Goal: Transaction & Acquisition: Register for event/course

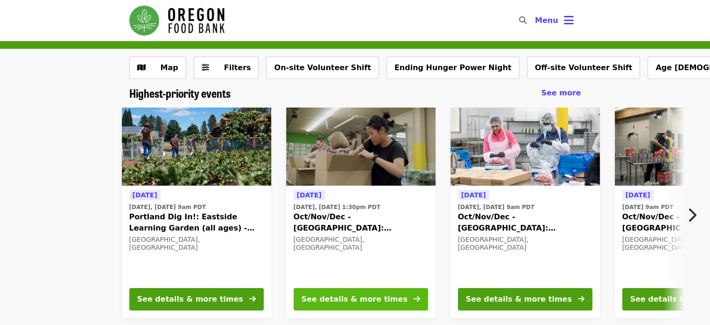
click at [322, 295] on div "See details & more times" at bounding box center [355, 298] width 106 height 11
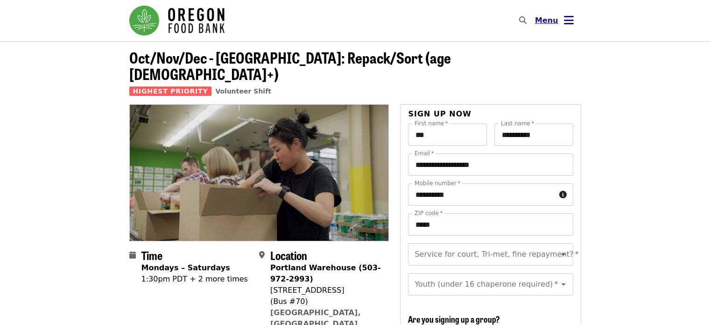
click at [548, 22] on span "Menu" at bounding box center [546, 20] width 23 height 9
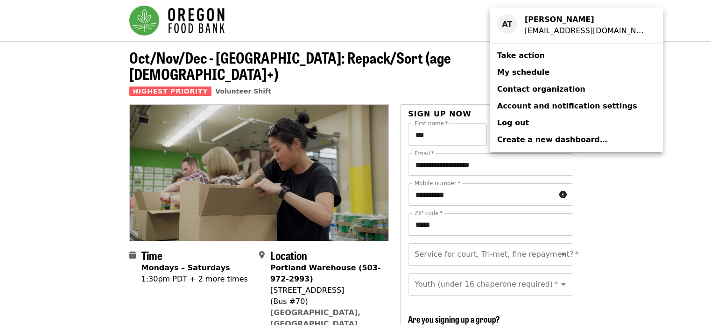
click at [523, 74] on span "My schedule" at bounding box center [523, 72] width 52 height 9
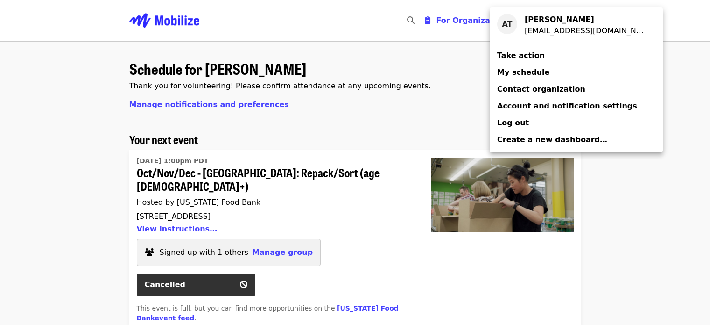
click at [54, 190] on div "Account menu" at bounding box center [358, 162] width 717 height 325
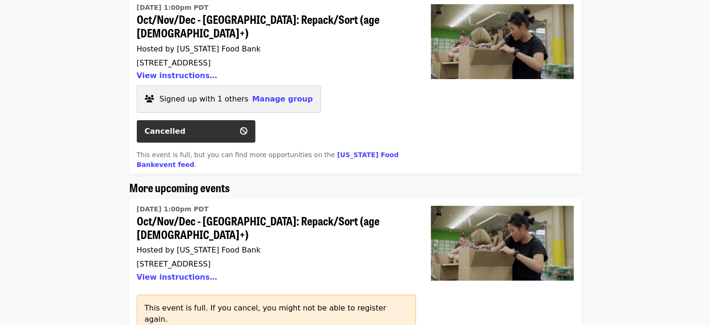
scroll to position [165, 0]
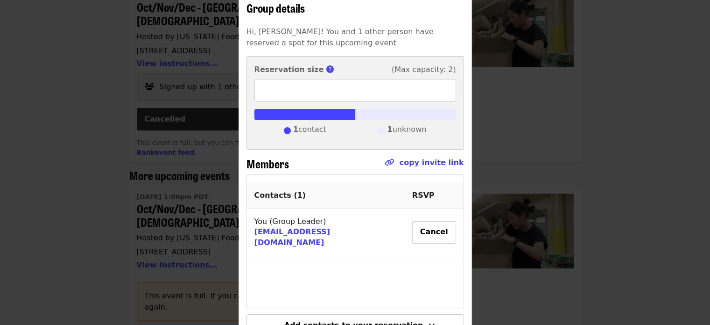
scroll to position [71, 0]
click at [49, 140] on div "Group details Hi, Amy! You and 1 other person have reserved a spot for this upc…" at bounding box center [355, 162] width 710 height 325
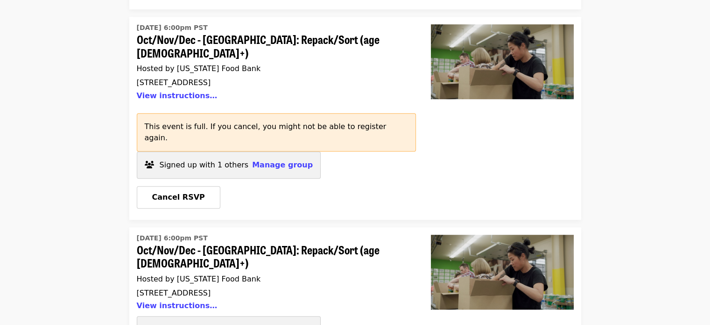
scroll to position [547, 0]
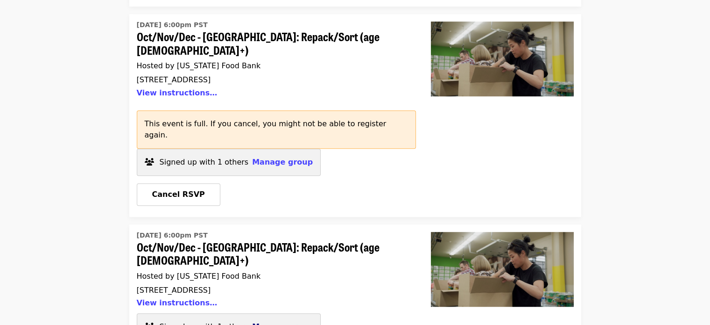
click at [265, 322] on span "Manage group" at bounding box center [282, 326] width 61 height 9
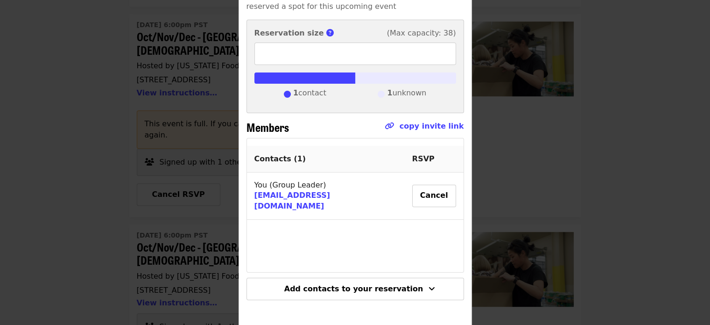
scroll to position [110, 0]
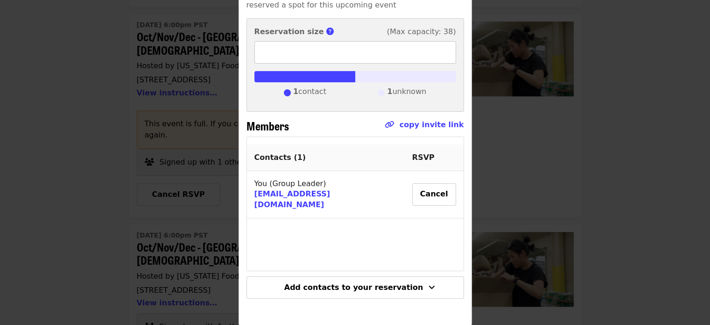
type input "*"
click at [443, 49] on input "*" at bounding box center [356, 52] width 202 height 22
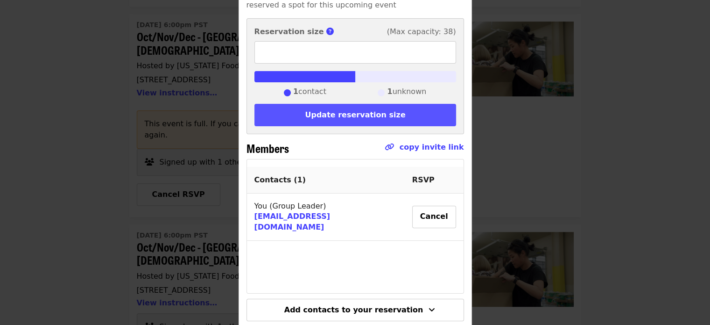
click at [380, 114] on button "Update reservation size" at bounding box center [356, 115] width 202 height 22
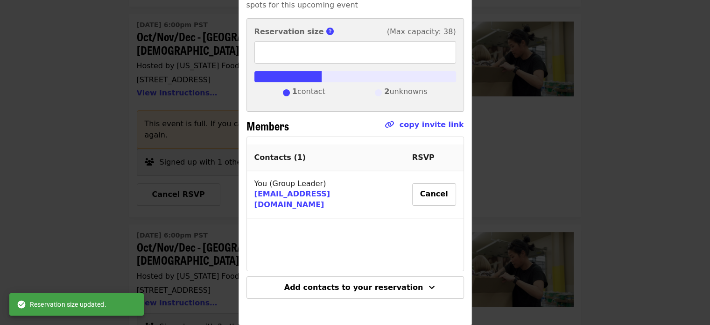
click at [85, 241] on div "Group details Hi, Amy! You and 2 others have reserved spots for this upcoming e…" at bounding box center [355, 162] width 710 height 325
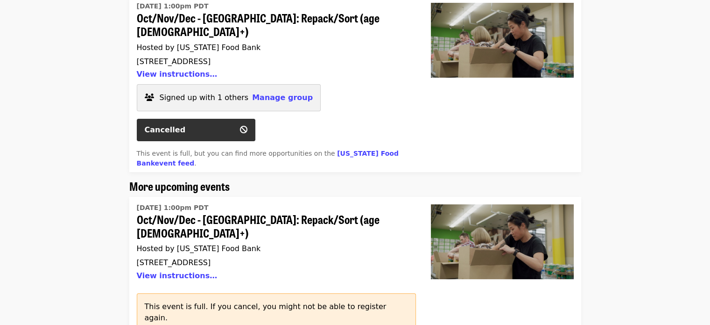
scroll to position [204, 0]
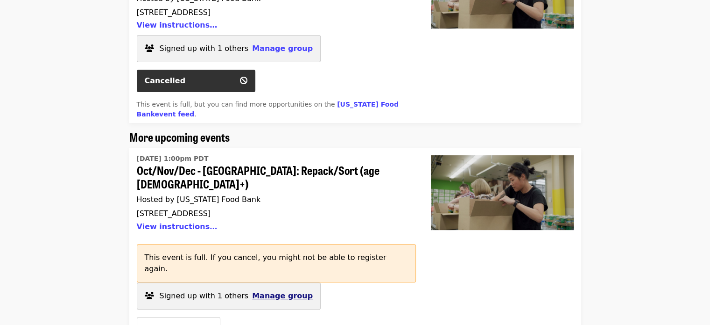
click at [260, 291] on span "Manage group" at bounding box center [282, 295] width 61 height 9
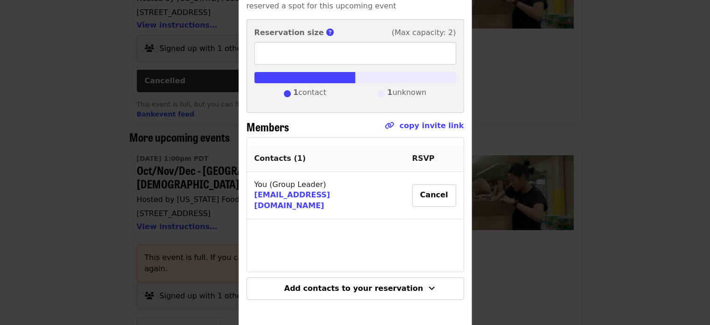
scroll to position [110, 0]
type input "*"
click at [441, 49] on input "*" at bounding box center [356, 52] width 202 height 22
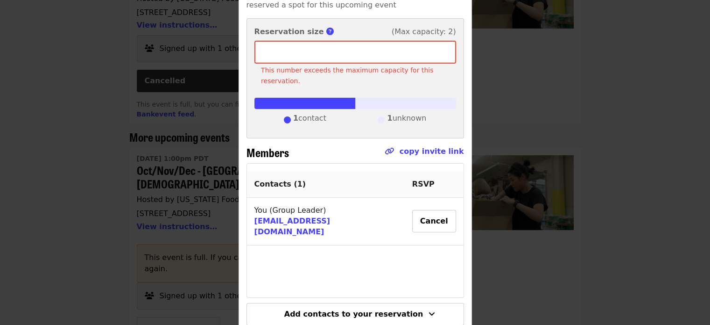
click at [26, 127] on div "Group details Hi, Amy! You and 1 other person have reserved a spot for this upc…" at bounding box center [355, 162] width 710 height 325
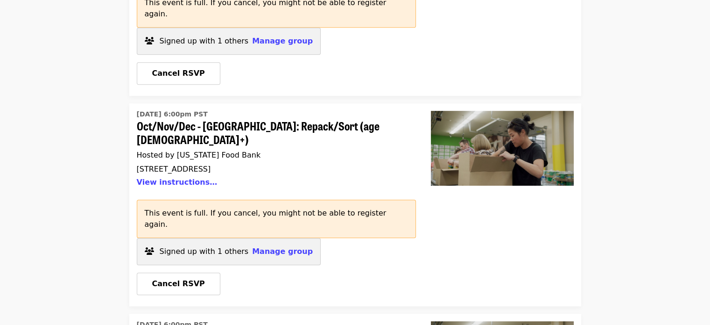
scroll to position [467, 0]
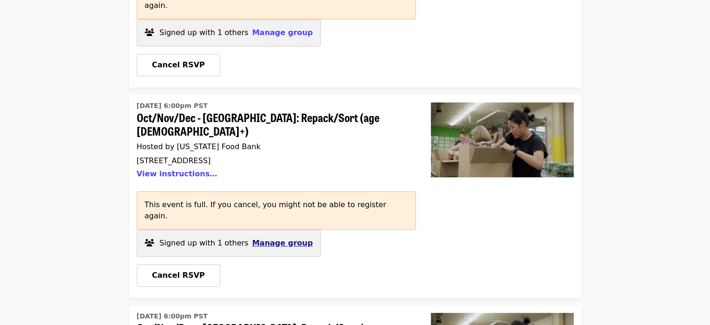
click at [265, 238] on span "Manage group" at bounding box center [282, 242] width 61 height 9
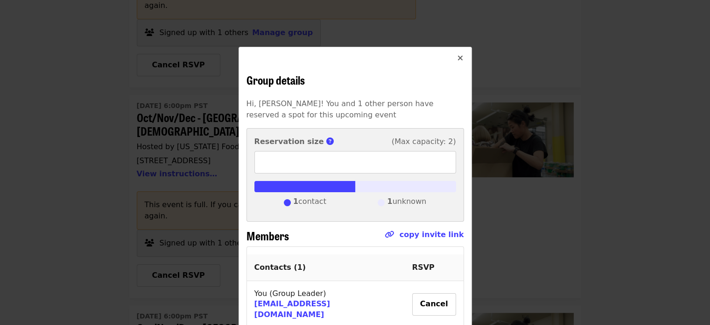
scroll to position [110, 0]
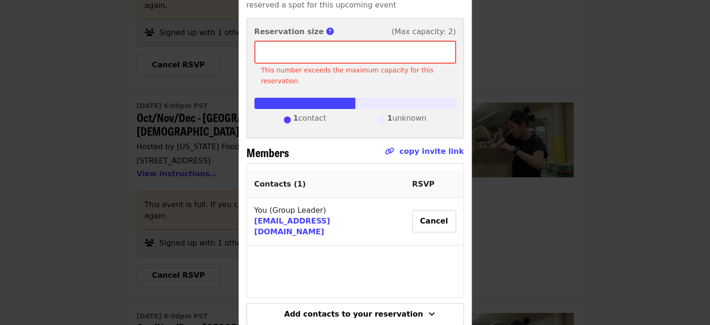
type input "*"
click at [441, 49] on input "*" at bounding box center [356, 52] width 202 height 22
click at [78, 133] on div "Group details Hi, Amy! You and 1 other person have reserved a spot for this upc…" at bounding box center [355, 162] width 710 height 325
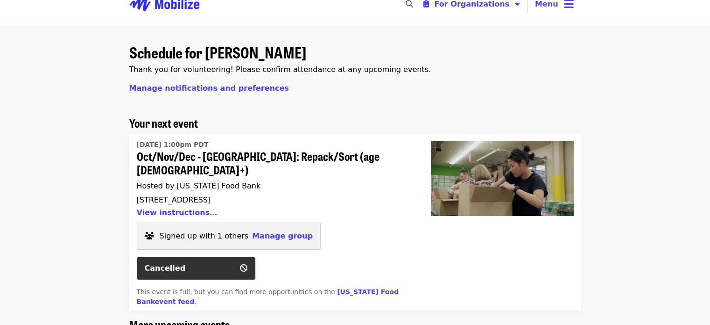
scroll to position [0, 0]
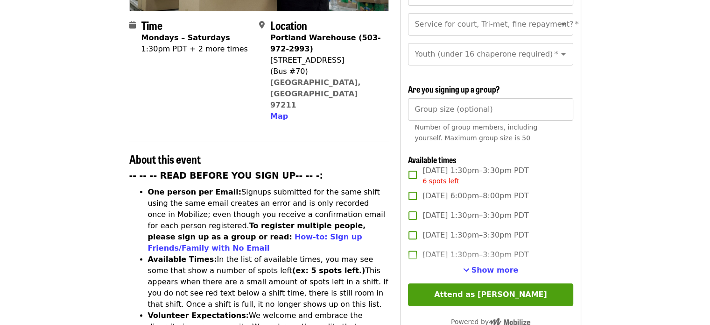
scroll to position [230, 0]
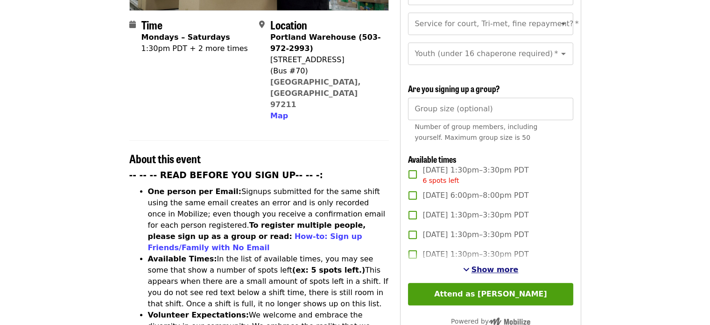
click at [491, 267] on span "Show more" at bounding box center [495, 269] width 47 height 9
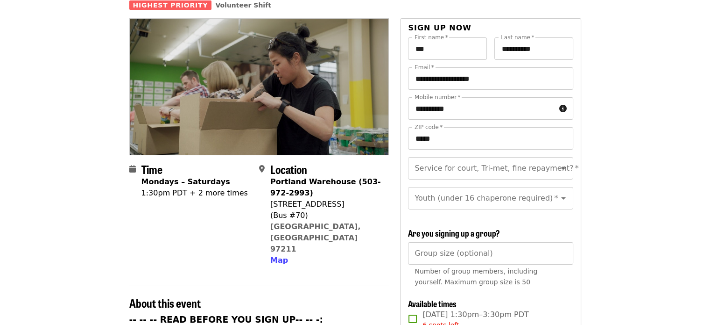
scroll to position [85, 0]
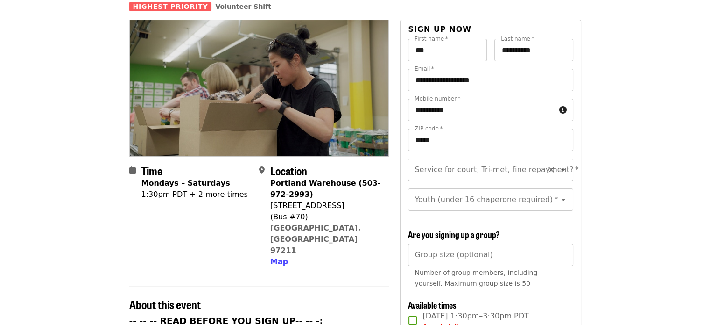
click at [482, 161] on input "Service for court, Tri-met, fine repayment?   *" at bounding box center [479, 170] width 127 height 18
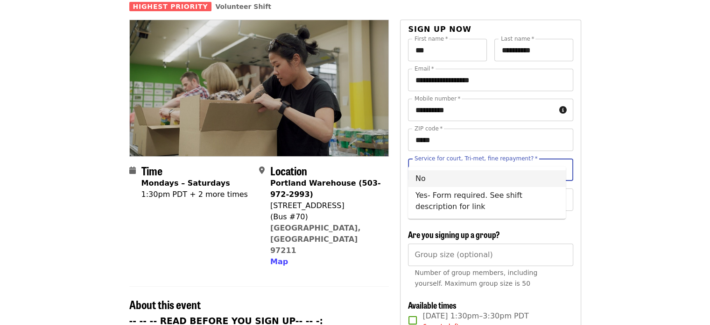
click at [455, 185] on li "No" at bounding box center [487, 178] width 158 height 17
type input "**"
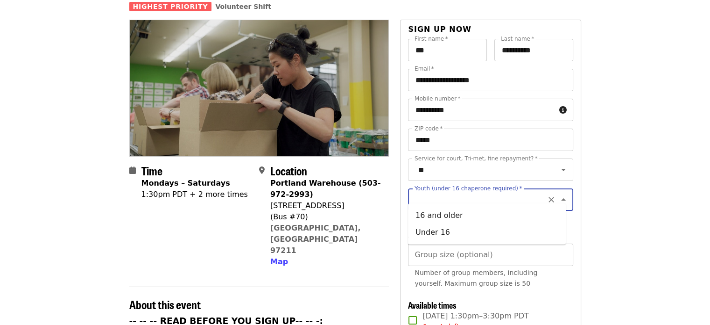
click at [458, 196] on input "Youth (under 16 chaperone required)   *" at bounding box center [479, 200] width 127 height 18
click at [453, 218] on li "16 and older" at bounding box center [487, 215] width 158 height 17
type input "**********"
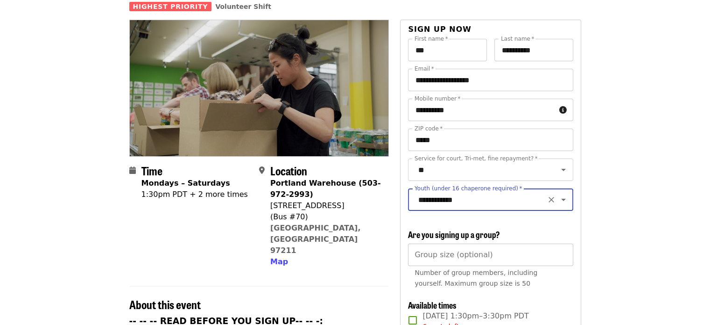
click at [458, 247] on div "Group size (optional) Group size (optional) Number of group members, including …" at bounding box center [490, 267] width 165 height 49
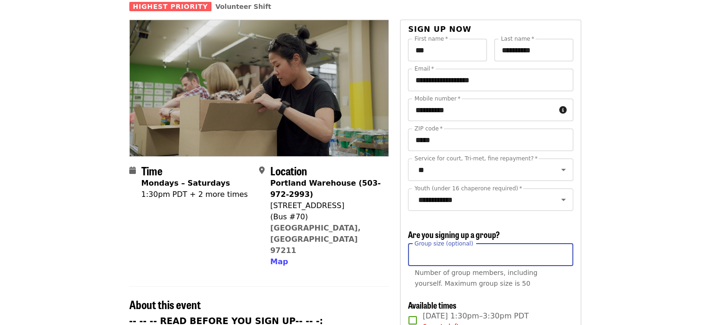
click at [561, 250] on input "*" at bounding box center [490, 254] width 165 height 22
type input "*"
click at [563, 249] on input "*" at bounding box center [490, 254] width 165 height 22
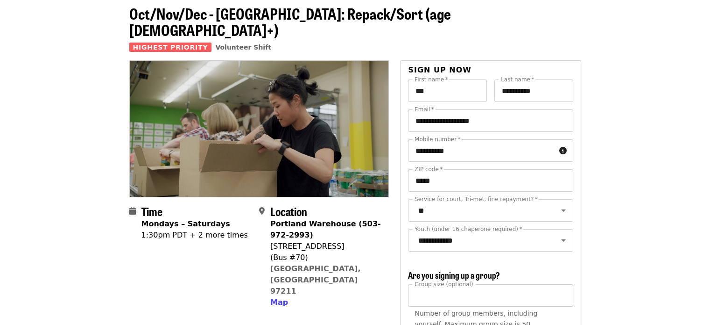
scroll to position [45, 0]
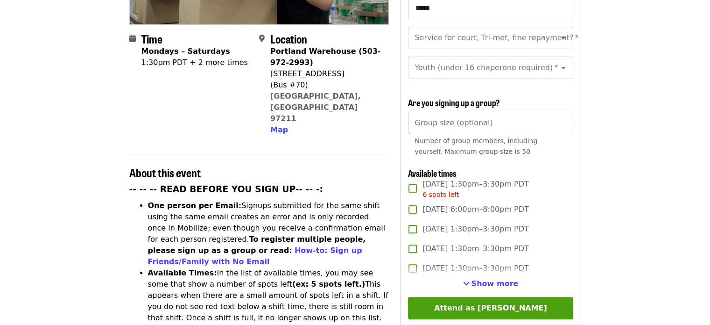
scroll to position [246, 0]
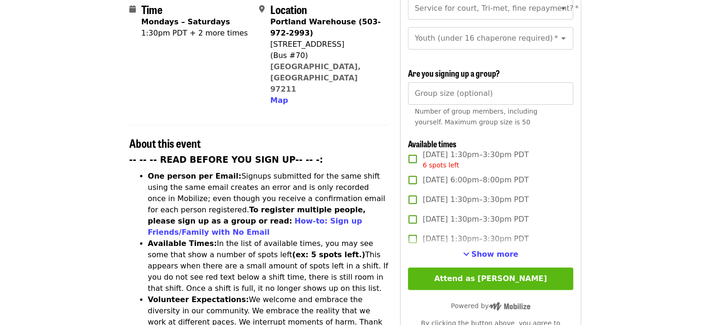
click at [494, 267] on button "Attend as [PERSON_NAME]" at bounding box center [490, 278] width 165 height 22
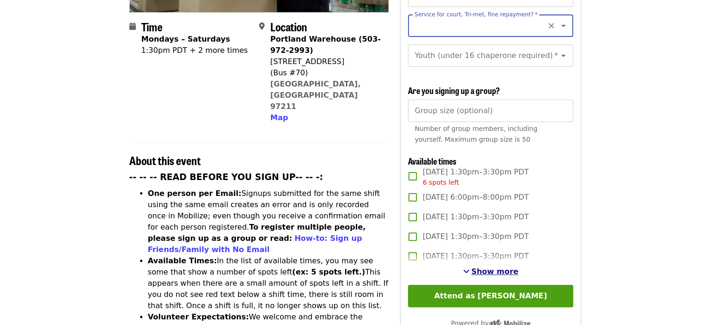
click at [505, 267] on span "Show more" at bounding box center [495, 271] width 47 height 9
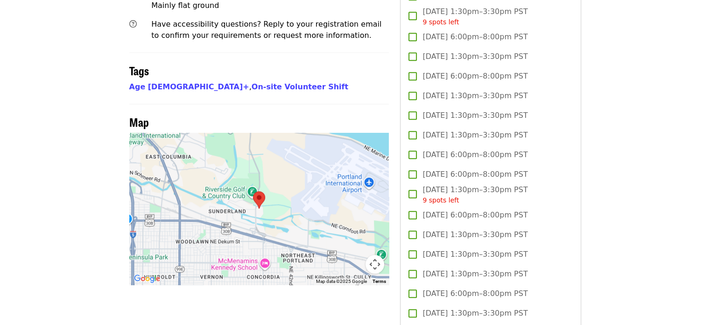
scroll to position [726, 0]
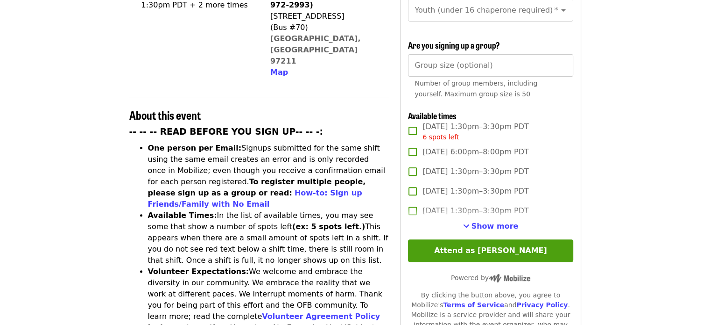
scroll to position [298, 0]
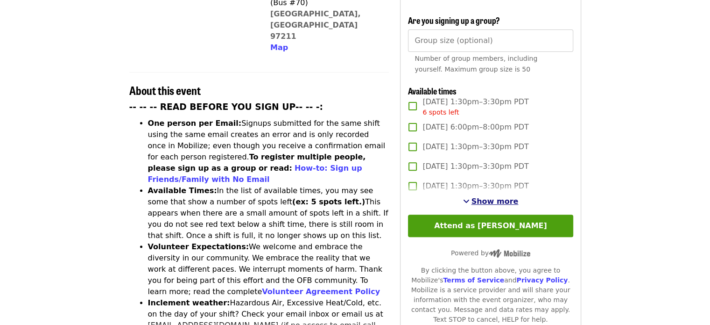
click at [485, 199] on span "Show more" at bounding box center [495, 201] width 47 height 9
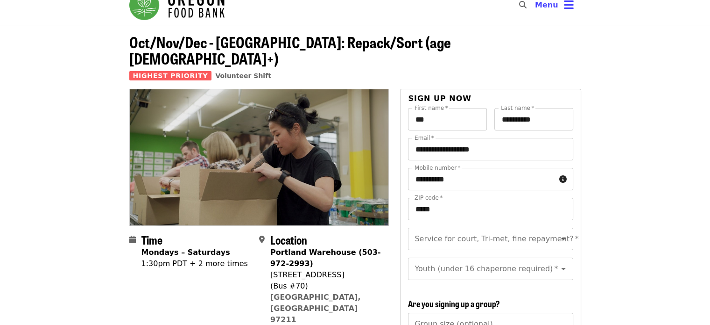
scroll to position [0, 0]
